Goal: Task Accomplishment & Management: Manage account settings

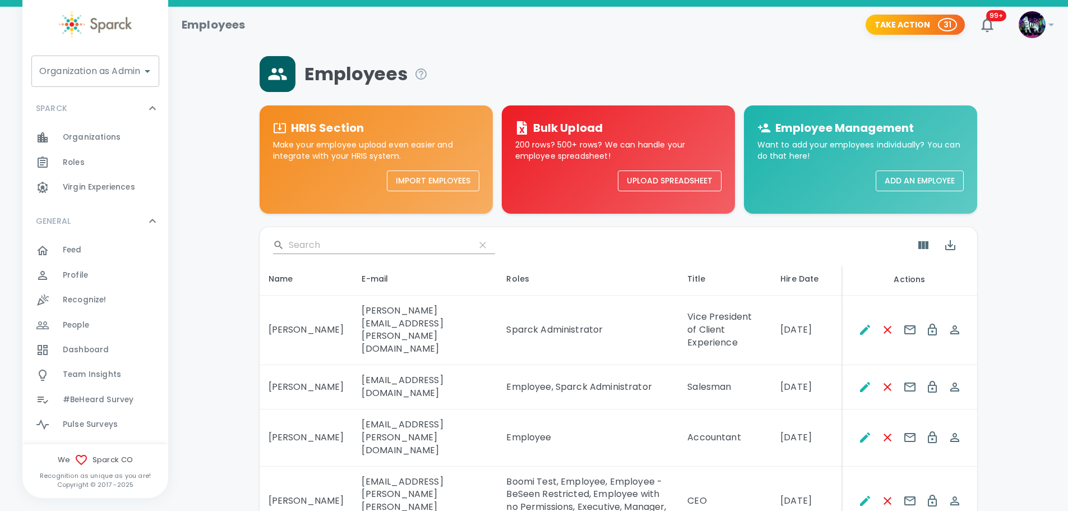
click at [103, 68] on div "Organization as Admin Organization as Admin" at bounding box center [95, 71] width 128 height 31
type input "invi"
click at [80, 72] on div "Organization as Admin Organization as Admin" at bounding box center [95, 71] width 128 height 31
click at [67, 103] on li "Incite • 1288" at bounding box center [95, 101] width 128 height 20
type input "Incite • 1288"
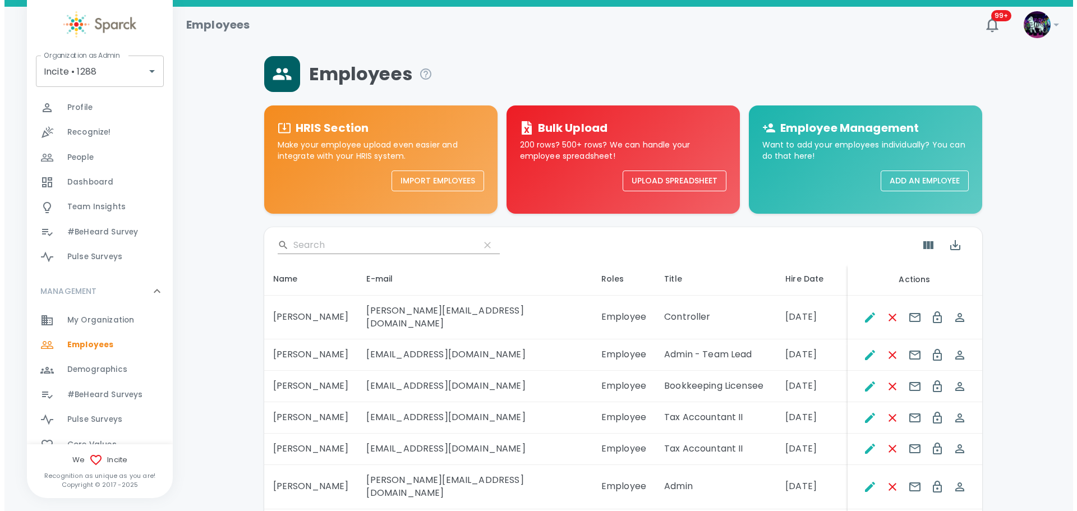
scroll to position [168, 0]
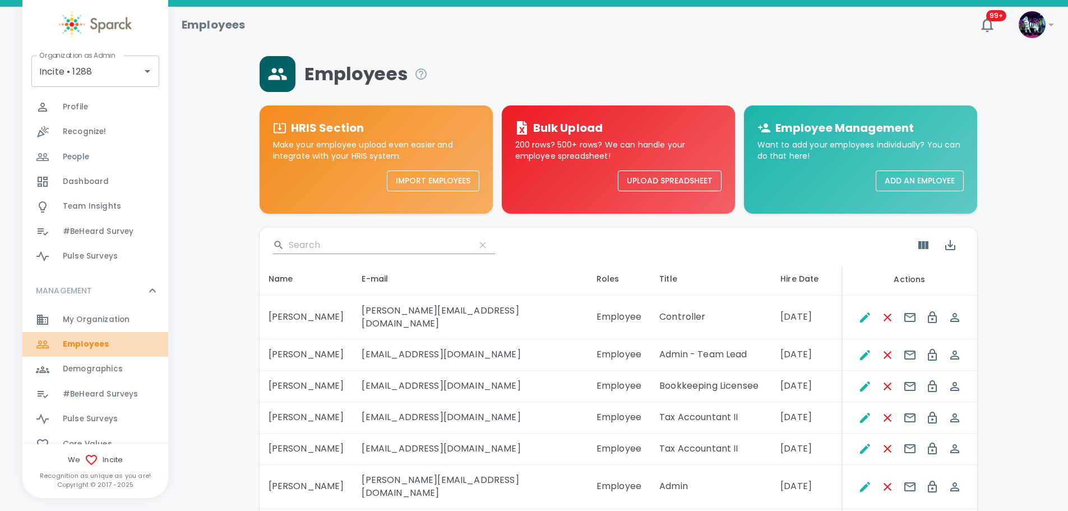
click at [102, 346] on span "Employees" at bounding box center [86, 344] width 46 height 11
click at [351, 242] on input "Search" at bounding box center [377, 245] width 177 height 18
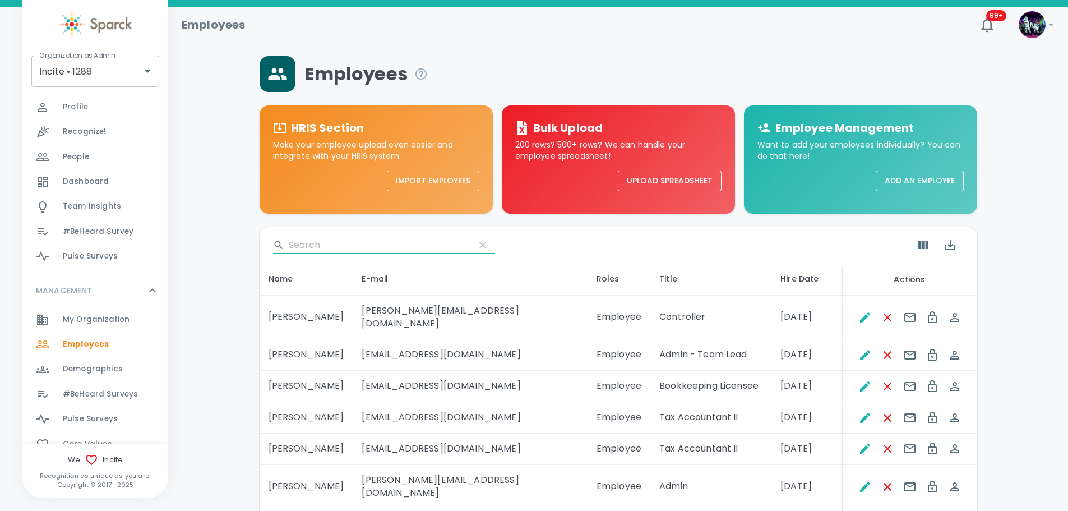
click at [350, 243] on input "Search" at bounding box center [377, 245] width 177 height 18
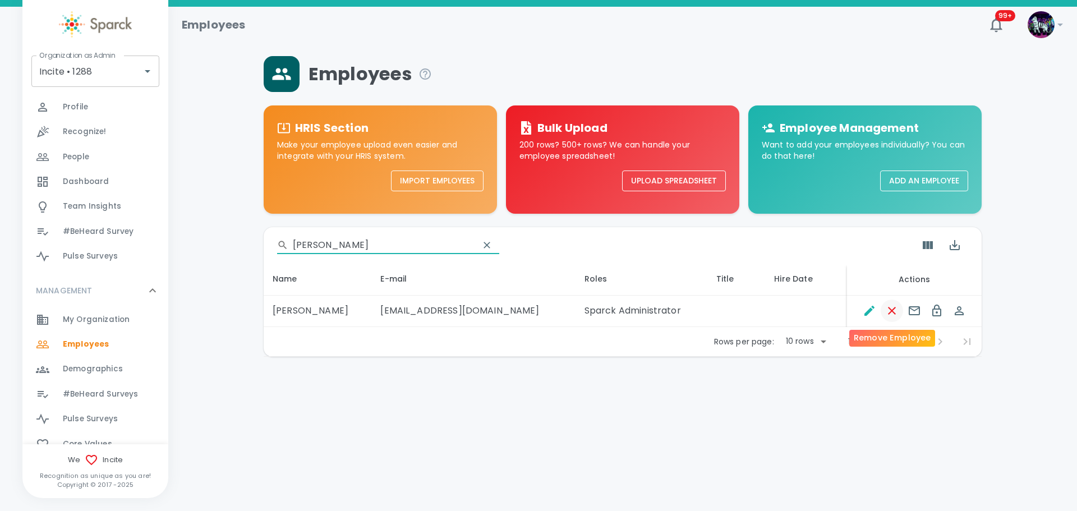
type input "paul"
click at [891, 312] on icon "Remove Employee" at bounding box center [892, 311] width 8 height 8
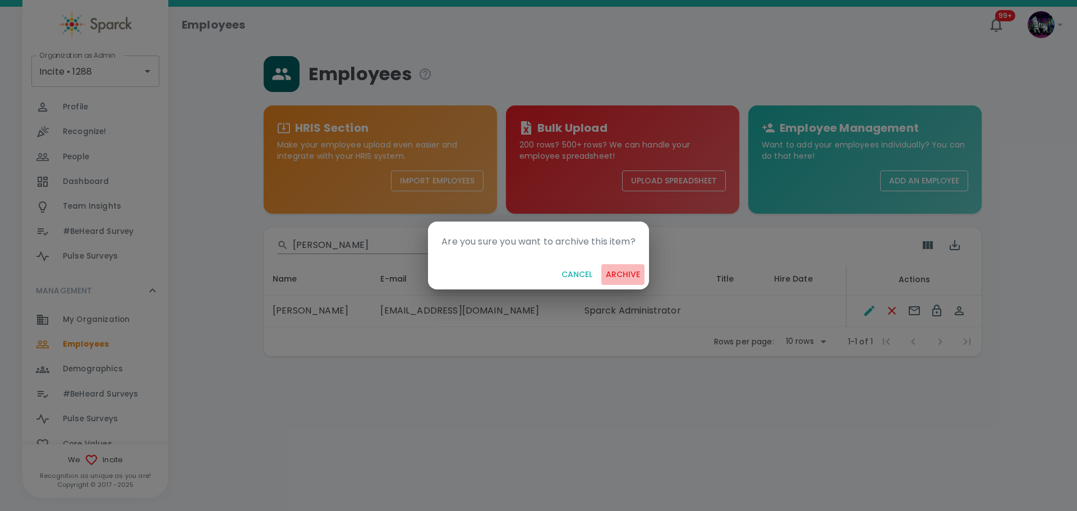
click at [623, 273] on button "archive" at bounding box center [622, 274] width 43 height 21
